Goal: Information Seeking & Learning: Learn about a topic

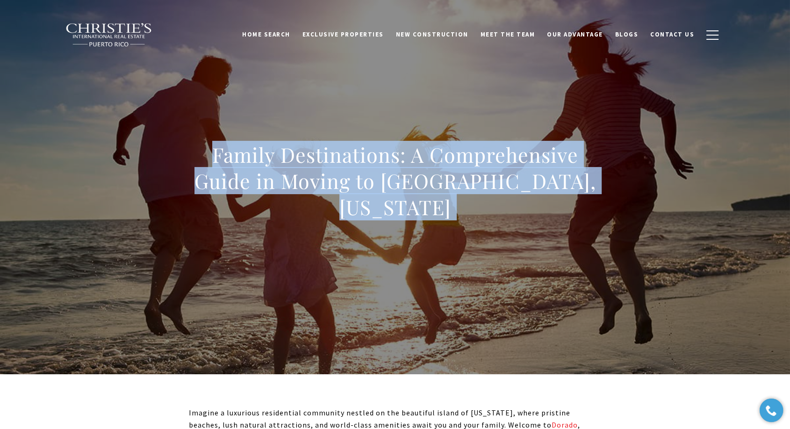
click at [515, 128] on div "Family Destinations: A Comprehensive Guide in Moving to Dorado, Puerto Rico" at bounding box center [395, 187] width 655 height 281
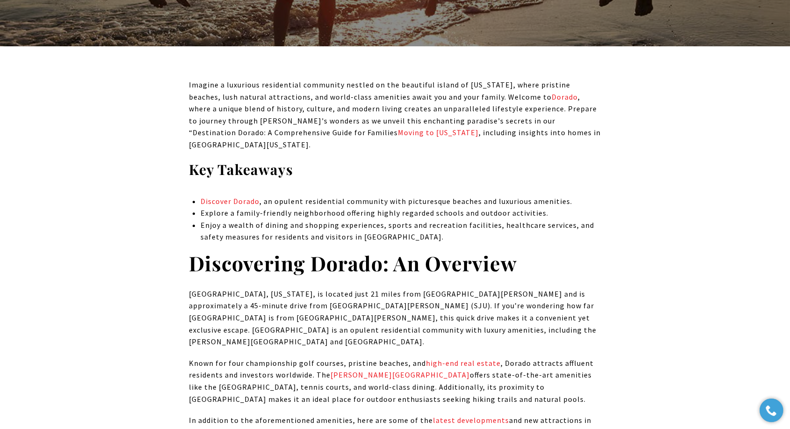
scroll to position [363, 0]
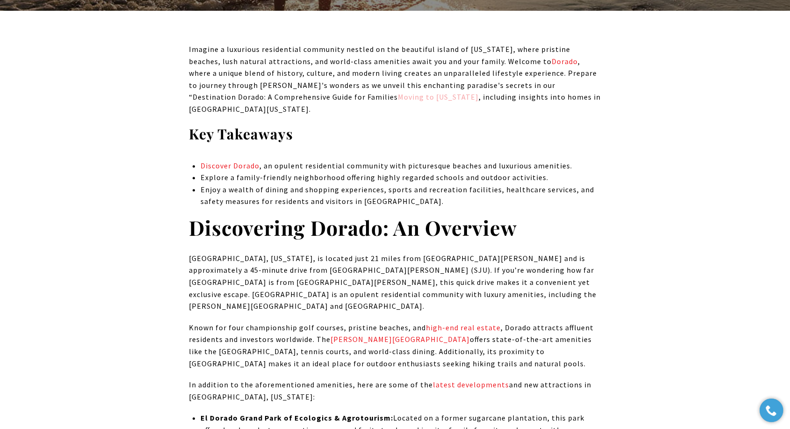
drag, startPoint x: 253, startPoint y: 95, endPoint x: 269, endPoint y: 96, distance: 15.9
click at [257, 96] on p "Imagine a luxurious residential community nestled on the beautiful island of Pu…" at bounding box center [395, 79] width 412 height 72
drag, startPoint x: 259, startPoint y: 93, endPoint x: 260, endPoint y: 101, distance: 8.2
click at [398, 93] on link "Moving to Puerto Rico" at bounding box center [438, 96] width 81 height 9
drag, startPoint x: 275, startPoint y: 82, endPoint x: 259, endPoint y: 93, distance: 19.7
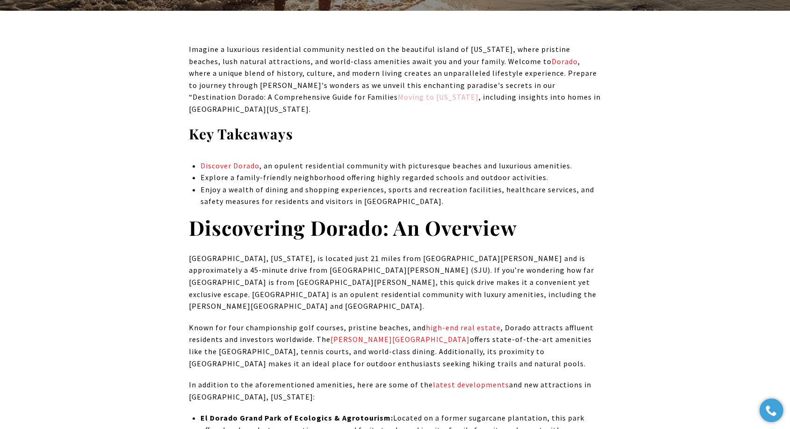
click at [275, 82] on p "Imagine a luxurious residential community nestled on the beautiful island of Pu…" at bounding box center [395, 79] width 412 height 72
drag, startPoint x: 270, startPoint y: 100, endPoint x: 333, endPoint y: 102, distance: 63.2
click at [333, 102] on p "Imagine a luxurious residential community nestled on the beautiful island of Pu…" at bounding box center [395, 79] width 412 height 72
copy p "Moving to Puerto Rico"
drag, startPoint x: 434, startPoint y: 152, endPoint x: 429, endPoint y: 150, distance: 6.1
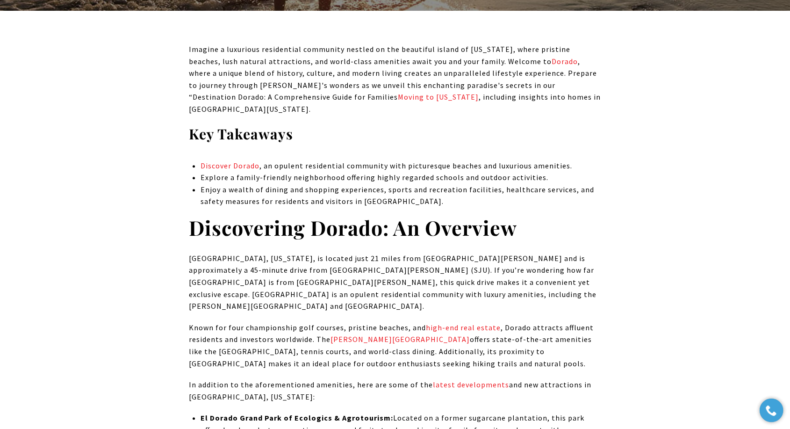
click at [434, 160] on li "Discover Dorado , an opulent residential community with picturesque beaches and…" at bounding box center [401, 166] width 401 height 12
drag, startPoint x: 247, startPoint y: 158, endPoint x: 232, endPoint y: 153, distance: 15.7
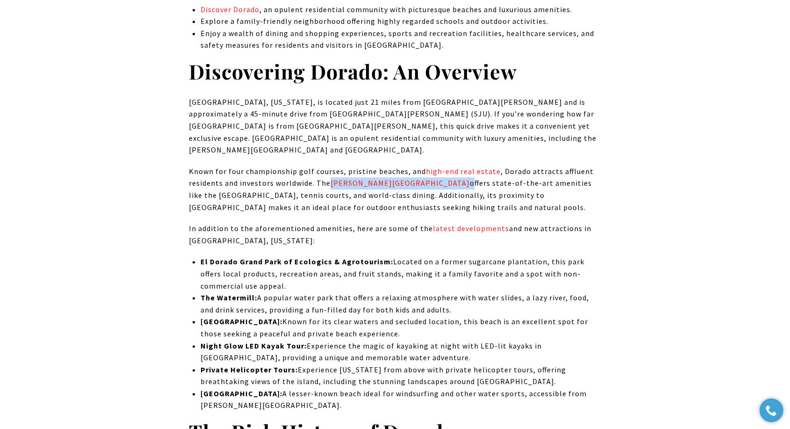
drag, startPoint x: 405, startPoint y: 159, endPoint x: 330, endPoint y: 164, distance: 75.0
click at [330, 166] on p "Known for four championship golf courses, pristine beaches, and high-end real e…" at bounding box center [395, 190] width 412 height 48
copy p "Ritz-Carlton Reserve"
click at [397, 186] on p "Known for four championship golf courses, pristine beaches, and high-end real e…" at bounding box center [395, 190] width 412 height 48
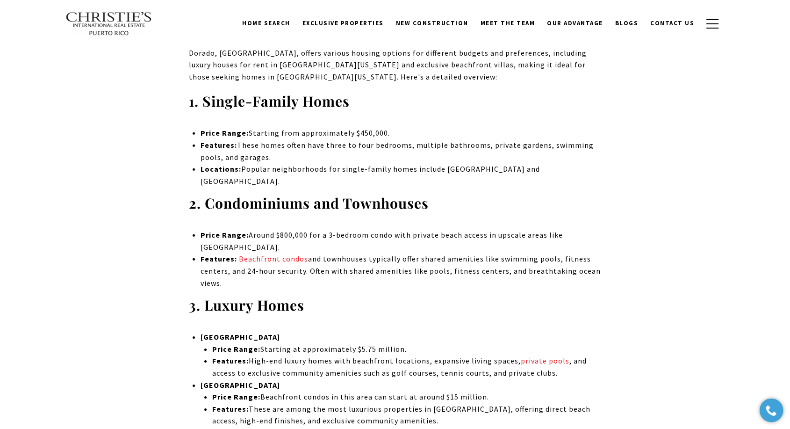
scroll to position [2753, 0]
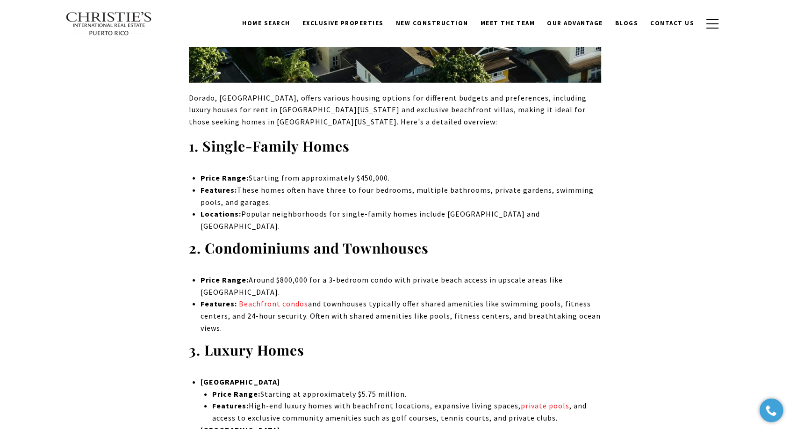
click at [306, 298] on p "Features: Beachfront condos and townhouses typically offer shared amenities lik…" at bounding box center [401, 316] width 401 height 36
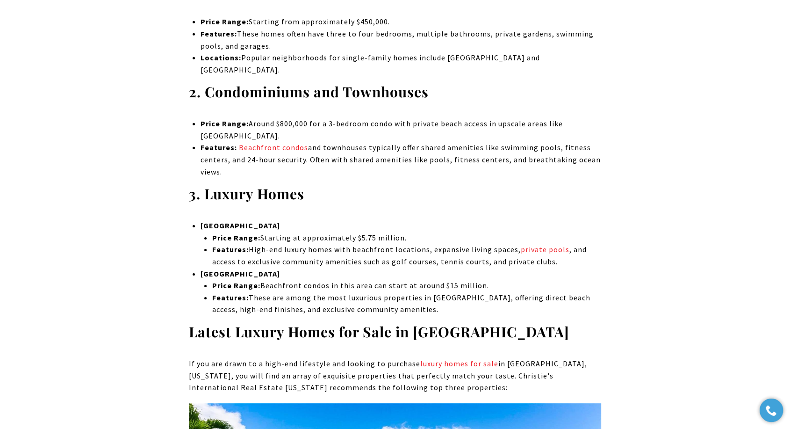
scroll to position [2962, 0]
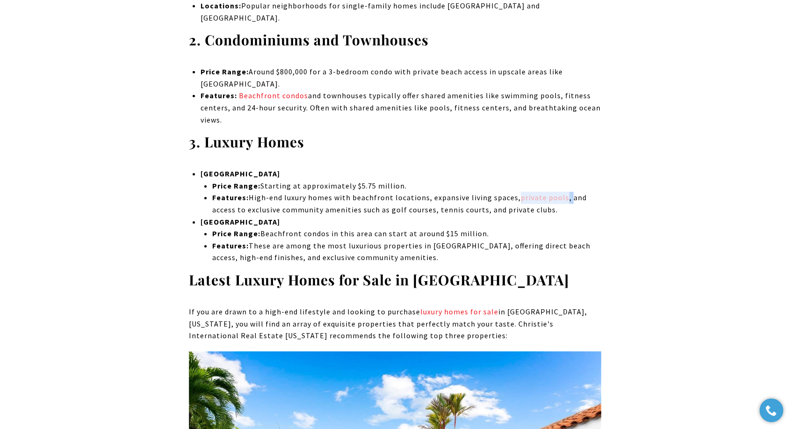
drag, startPoint x: 566, startPoint y: 67, endPoint x: 517, endPoint y: 72, distance: 49.8
click at [517, 192] on p "Features: High-end luxury homes with beachfront locations, expansive living spa…" at bounding box center [406, 204] width 389 height 24
copy p "private pools ,"
click at [486, 192] on p "Features: High-end luxury homes with beachfront locations, expansive living spa…" at bounding box center [406, 204] width 389 height 24
click at [402, 270] on strong "Latest Luxury Homes for Sale in [GEOGRAPHIC_DATA]" at bounding box center [379, 279] width 381 height 19
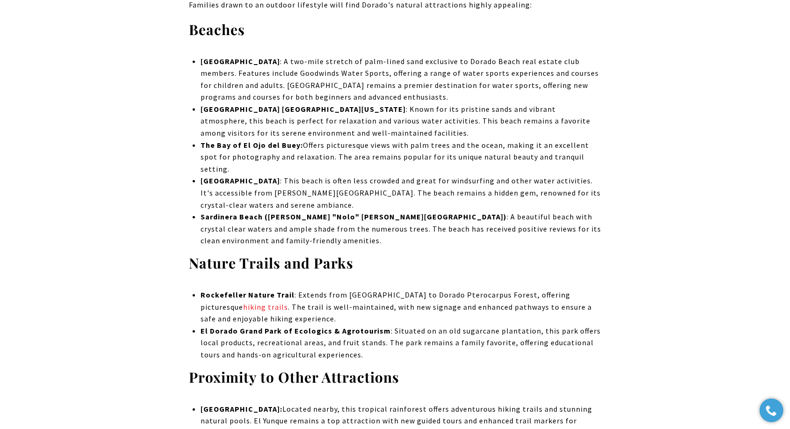
scroll to position [5664, 0]
click at [385, 324] on li "El Dorado Grand Park of Ecologics & Agrotourism : Situated on an old sugarcane …" at bounding box center [401, 342] width 401 height 36
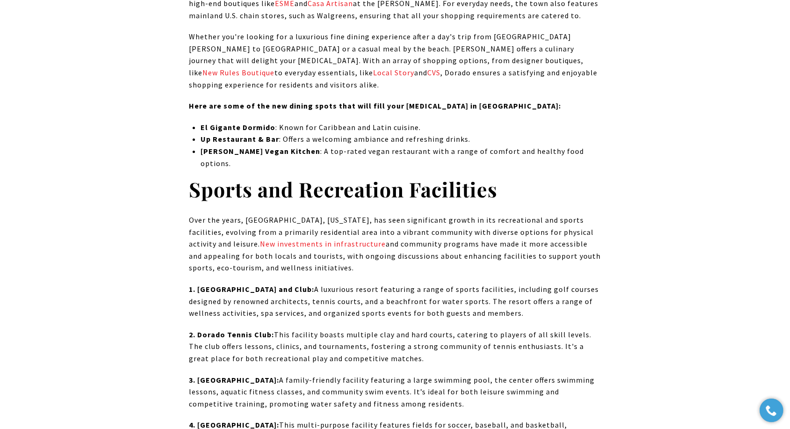
scroll to position [6495, 0]
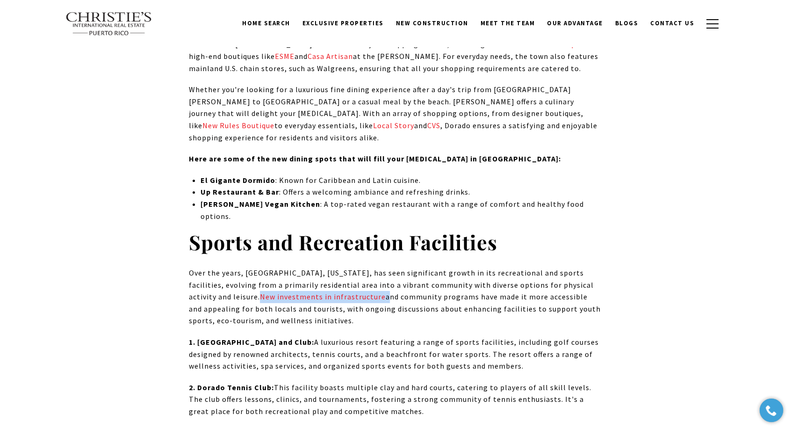
drag, startPoint x: 311, startPoint y: 87, endPoint x: 187, endPoint y: 86, distance: 123.9
copy p "New investments in infrastructure"
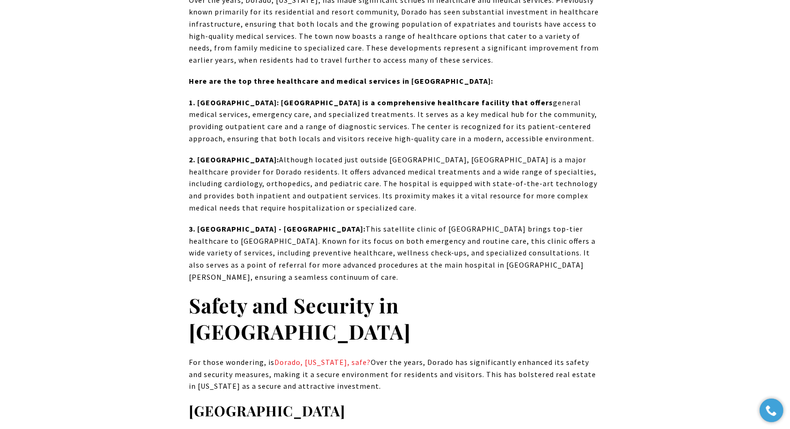
scroll to position [7118, 0]
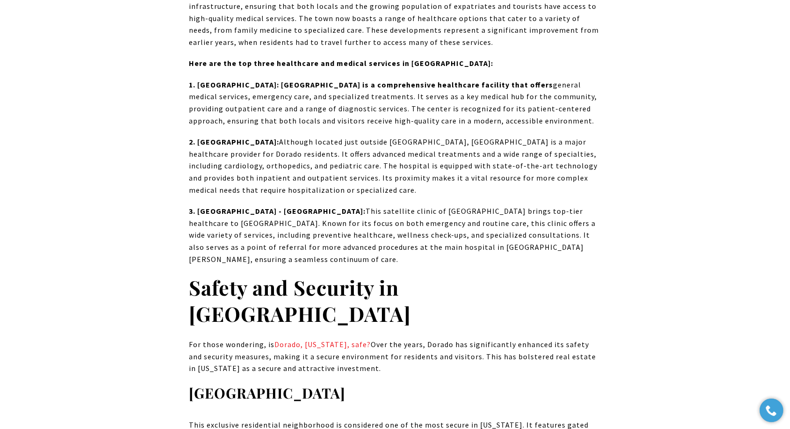
drag, startPoint x: 267, startPoint y: 106, endPoint x: 368, endPoint y: 108, distance: 101.0
click at [368, 339] on p "For those wondering, is Dorado, Puerto Rico, safe? Over the years, Dorado has s…" at bounding box center [395, 357] width 412 height 36
copy p "is Dorado, Puerto Rico, safe?"
click at [367, 384] on h3 "[GEOGRAPHIC_DATA]" at bounding box center [395, 393] width 412 height 18
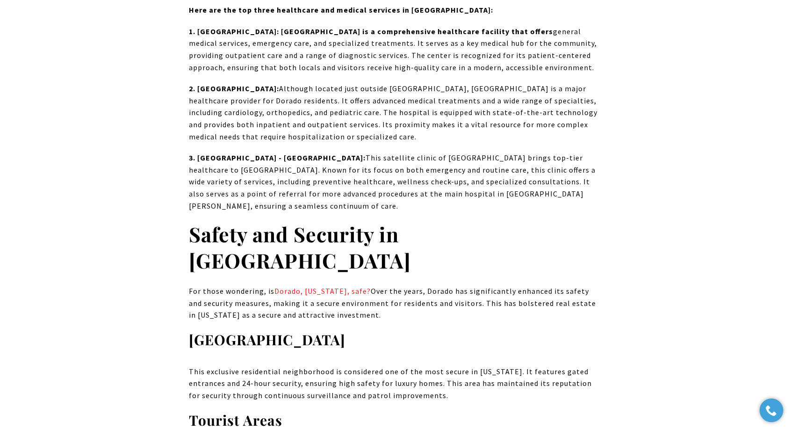
scroll to position [7274, 0]
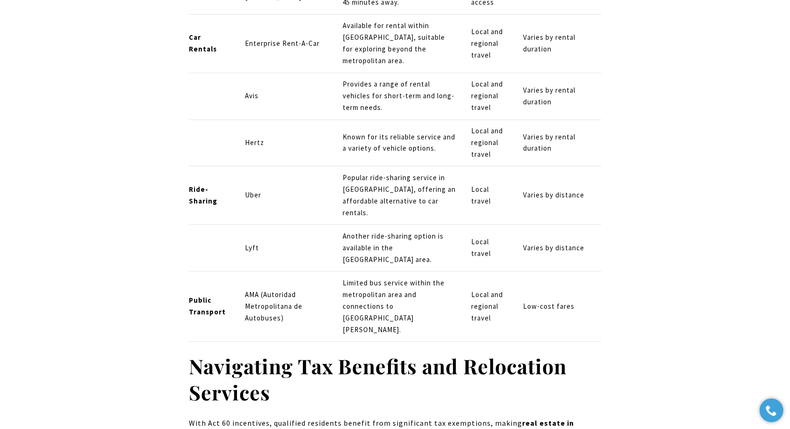
scroll to position [8573, 0]
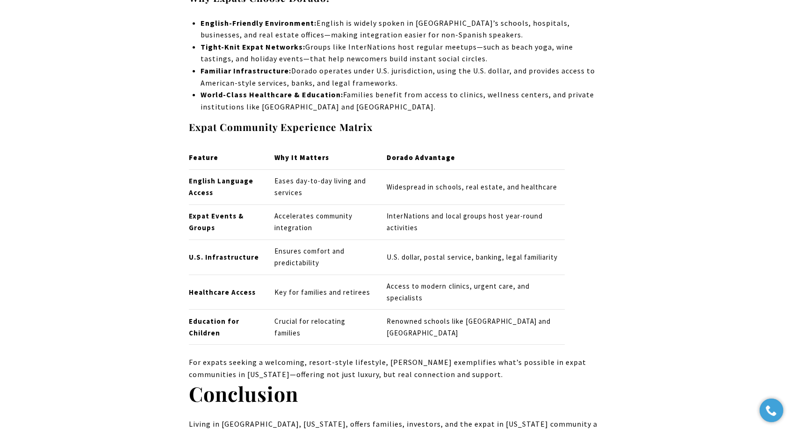
scroll to position [10028, 0]
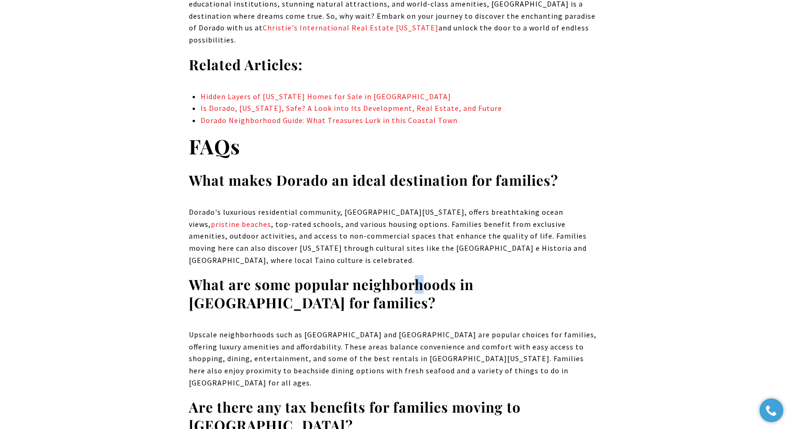
scroll to position [10340, 0]
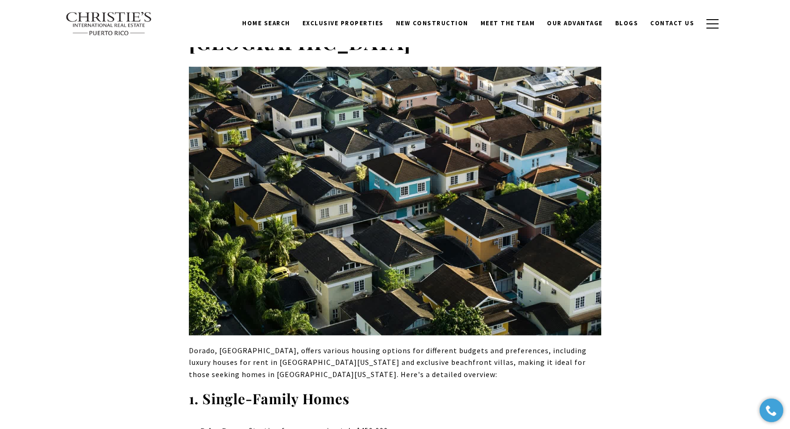
scroll to position [0, 0]
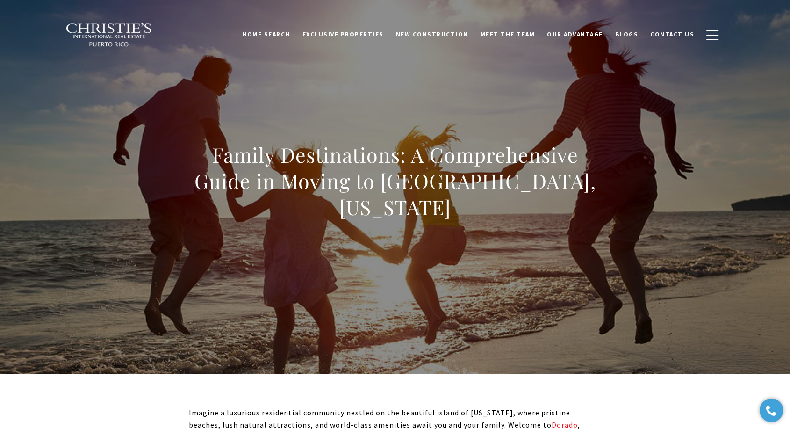
click at [370, 173] on h1 "Family Destinations: A Comprehensive Guide in Moving to [GEOGRAPHIC_DATA], [US_…" at bounding box center [395, 181] width 412 height 79
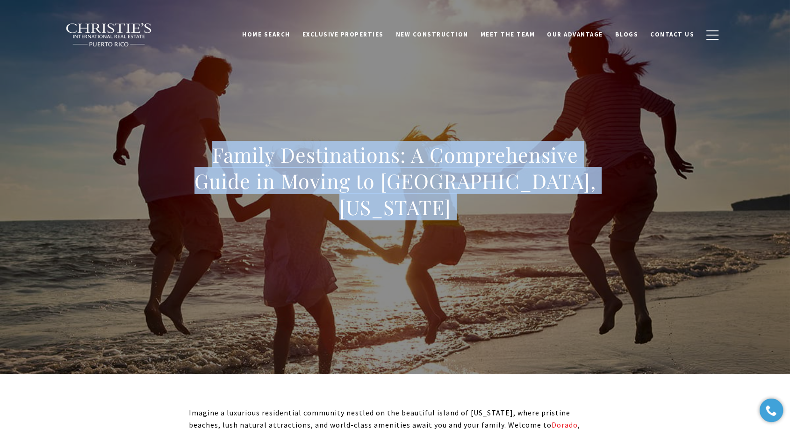
click at [370, 173] on h1 "Family Destinations: A Comprehensive Guide in Moving to [GEOGRAPHIC_DATA], [US_…" at bounding box center [395, 181] width 412 height 79
copy body "Family Destinations: A Comprehensive Guide in Moving to [GEOGRAPHIC_DATA], [US_…"
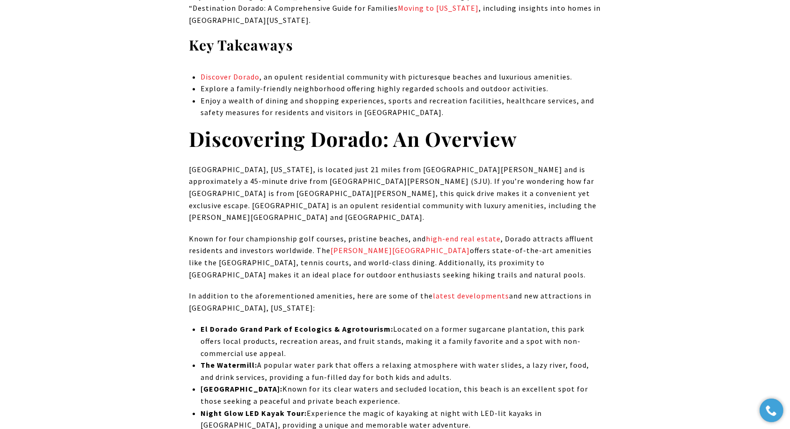
scroll to position [9967, 0]
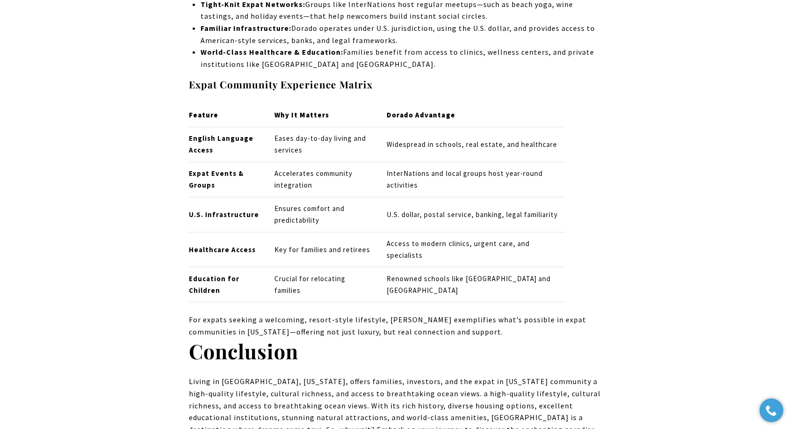
drag, startPoint x: 130, startPoint y: 160, endPoint x: 130, endPoint y: 171, distance: 10.8
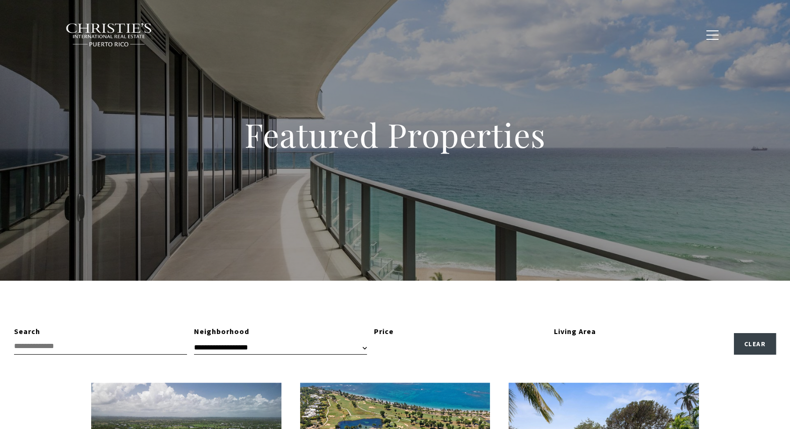
type input "**********"
type input "*********"
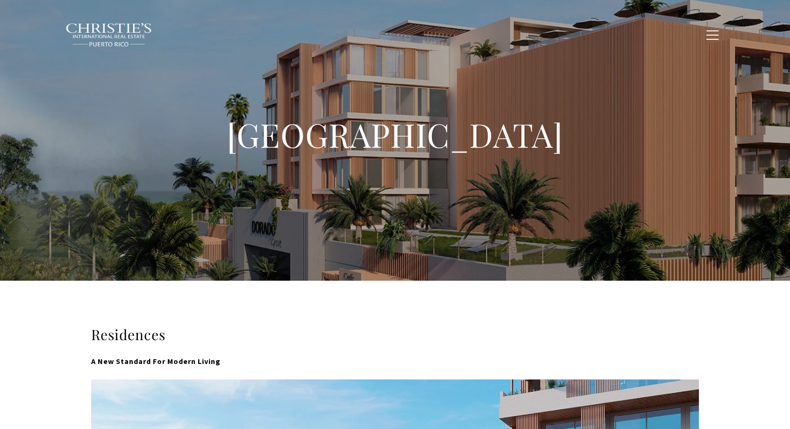
type input "**********"
type input "*********"
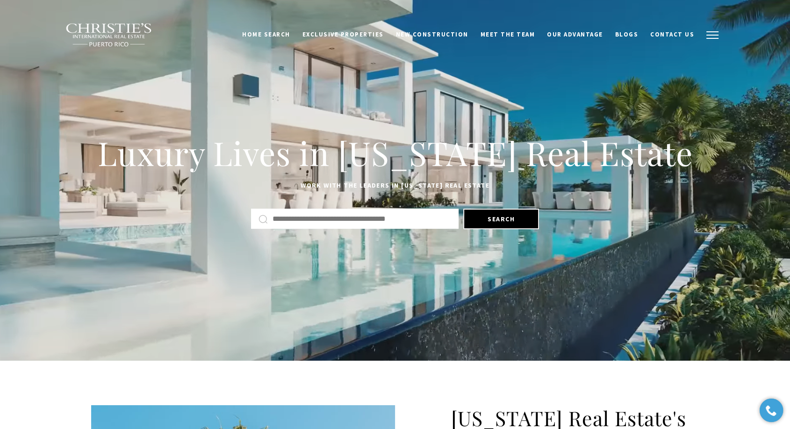
click at [711, 30] on button "button" at bounding box center [713, 35] width 24 height 27
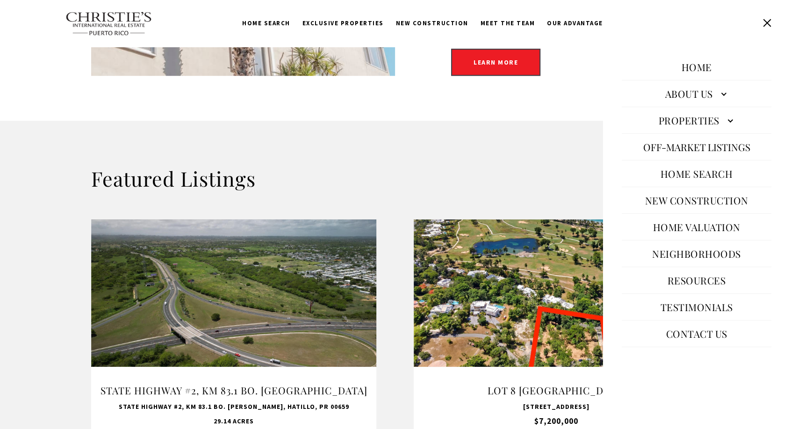
scroll to position [566, 0]
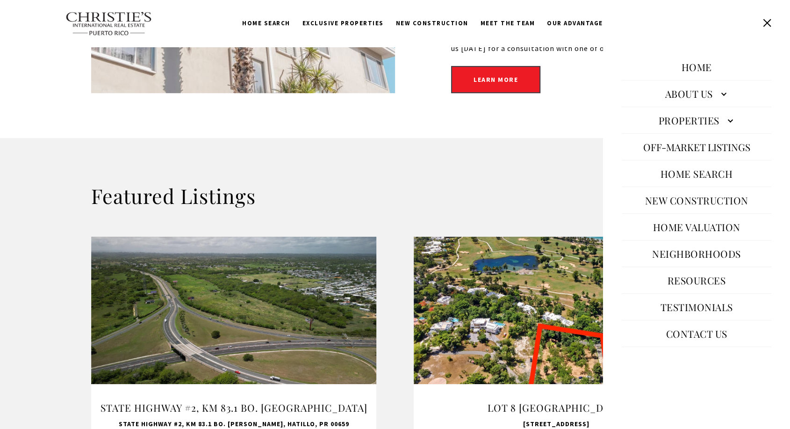
click at [733, 197] on link "New Construction" at bounding box center [697, 200] width 113 height 22
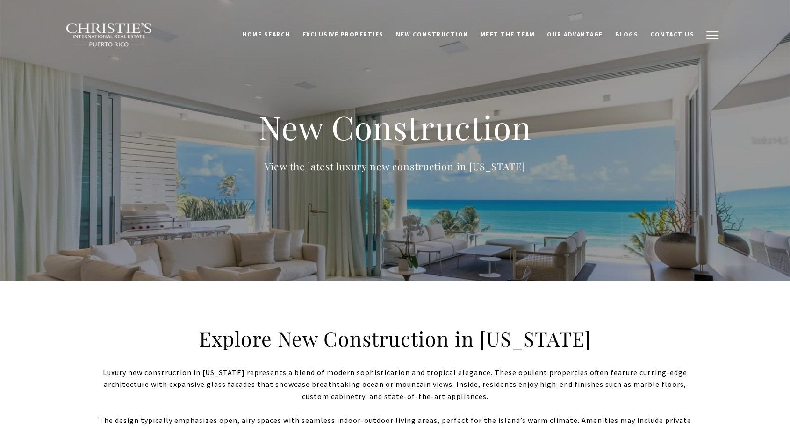
click at [713, 30] on button "button" at bounding box center [713, 35] width 24 height 27
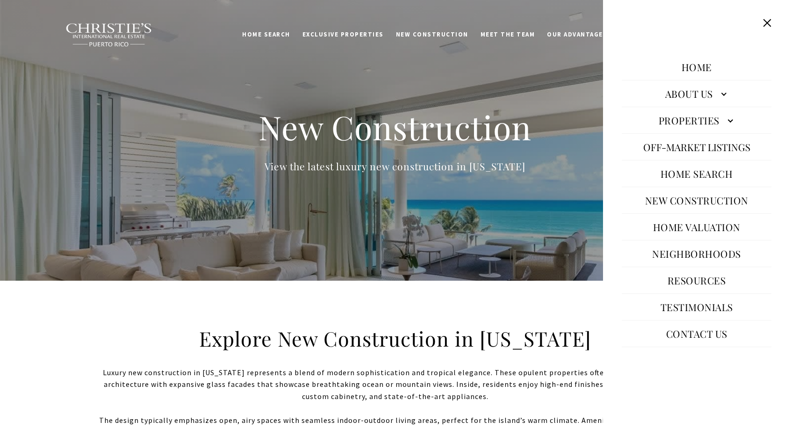
click at [720, 257] on link "Neighborhoods" at bounding box center [697, 253] width 98 height 22
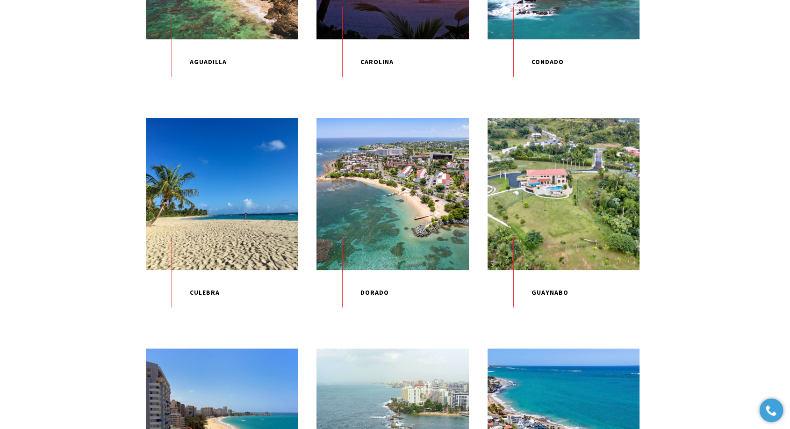
scroll to position [425, 0]
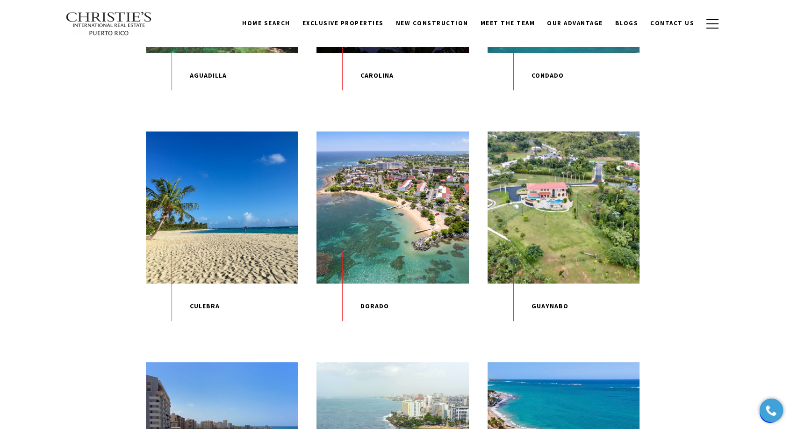
drag, startPoint x: 793, startPoint y: 58, endPoint x: 788, endPoint y: 135, distance: 77.3
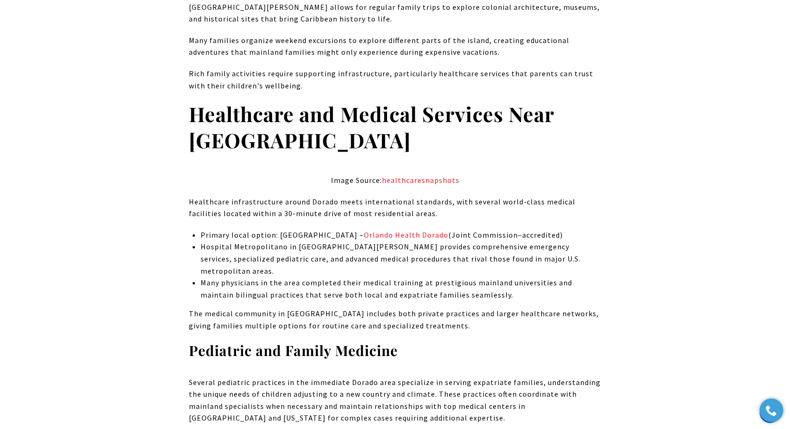
scroll to position [3861, 0]
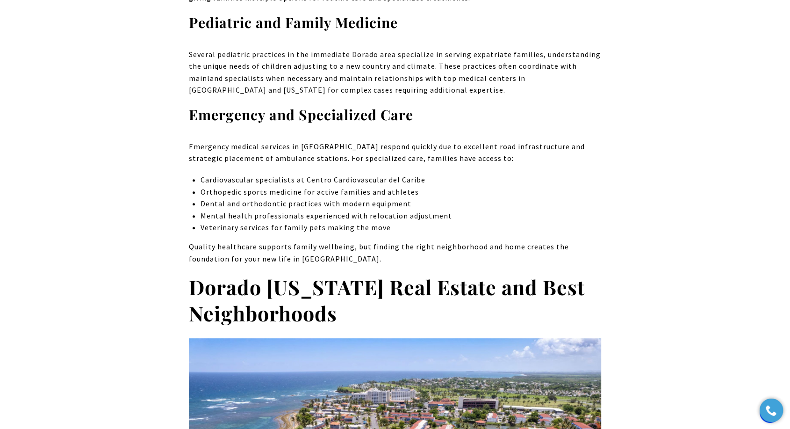
drag, startPoint x: 797, startPoint y: 16, endPoint x: 797, endPoint y: 173, distance: 156.7
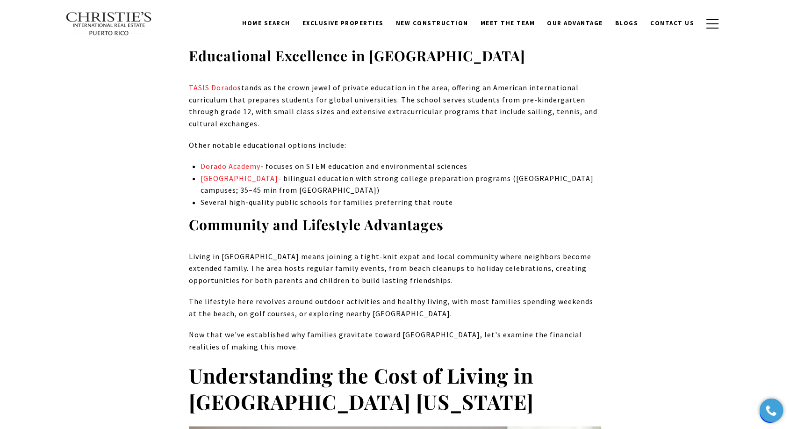
scroll to position [0, 0]
